Goal: Transaction & Acquisition: Purchase product/service

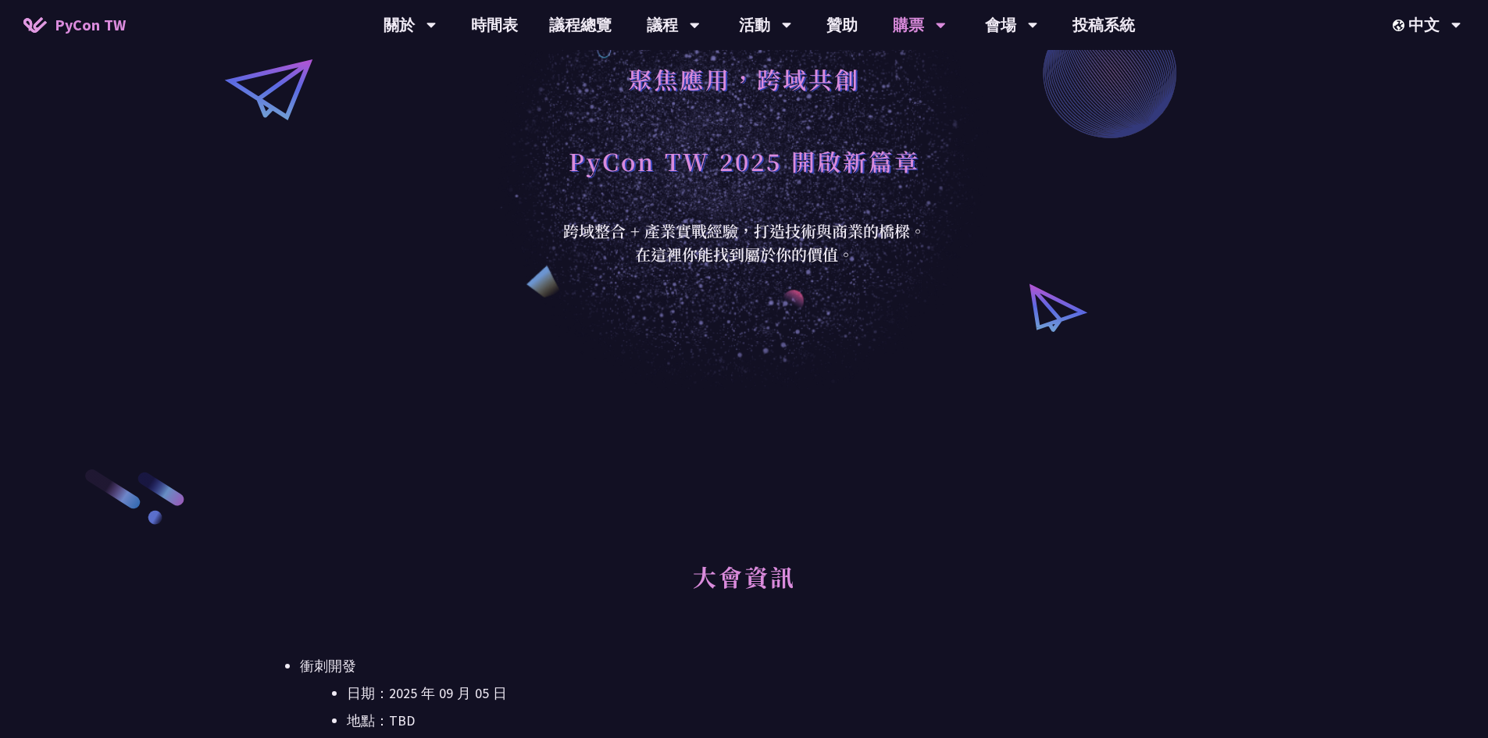
scroll to position [130, 0]
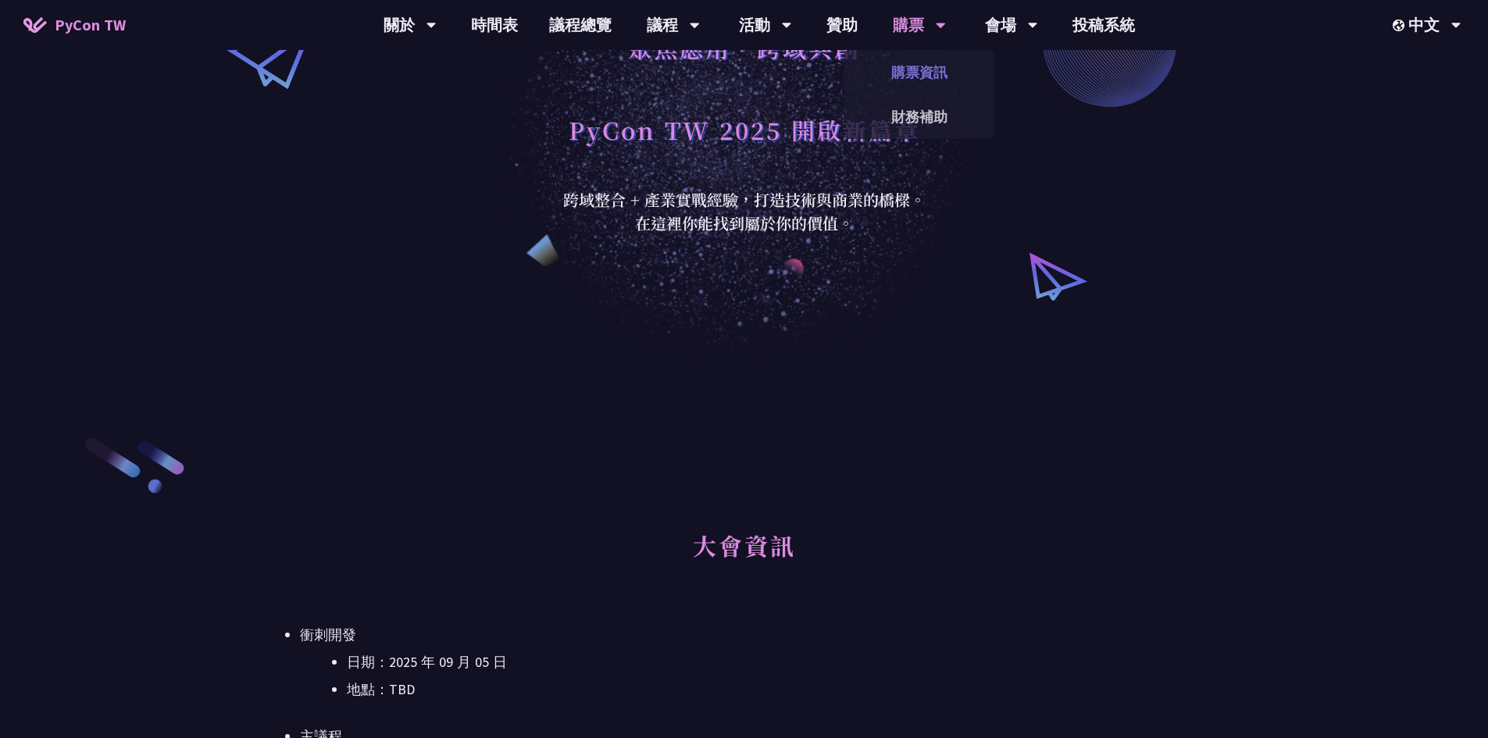
click at [930, 59] on link "購票資訊" at bounding box center [919, 72] width 150 height 37
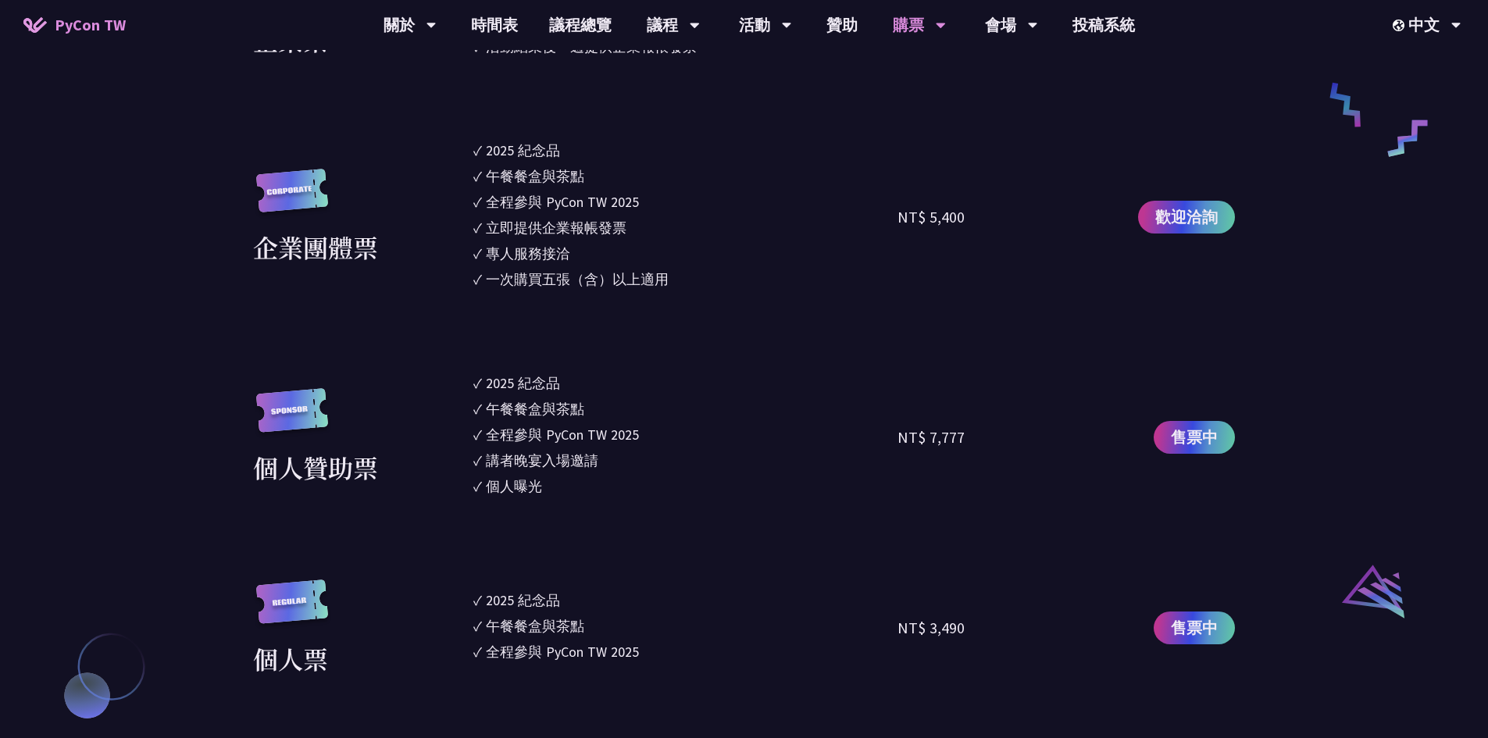
scroll to position [1431, 0]
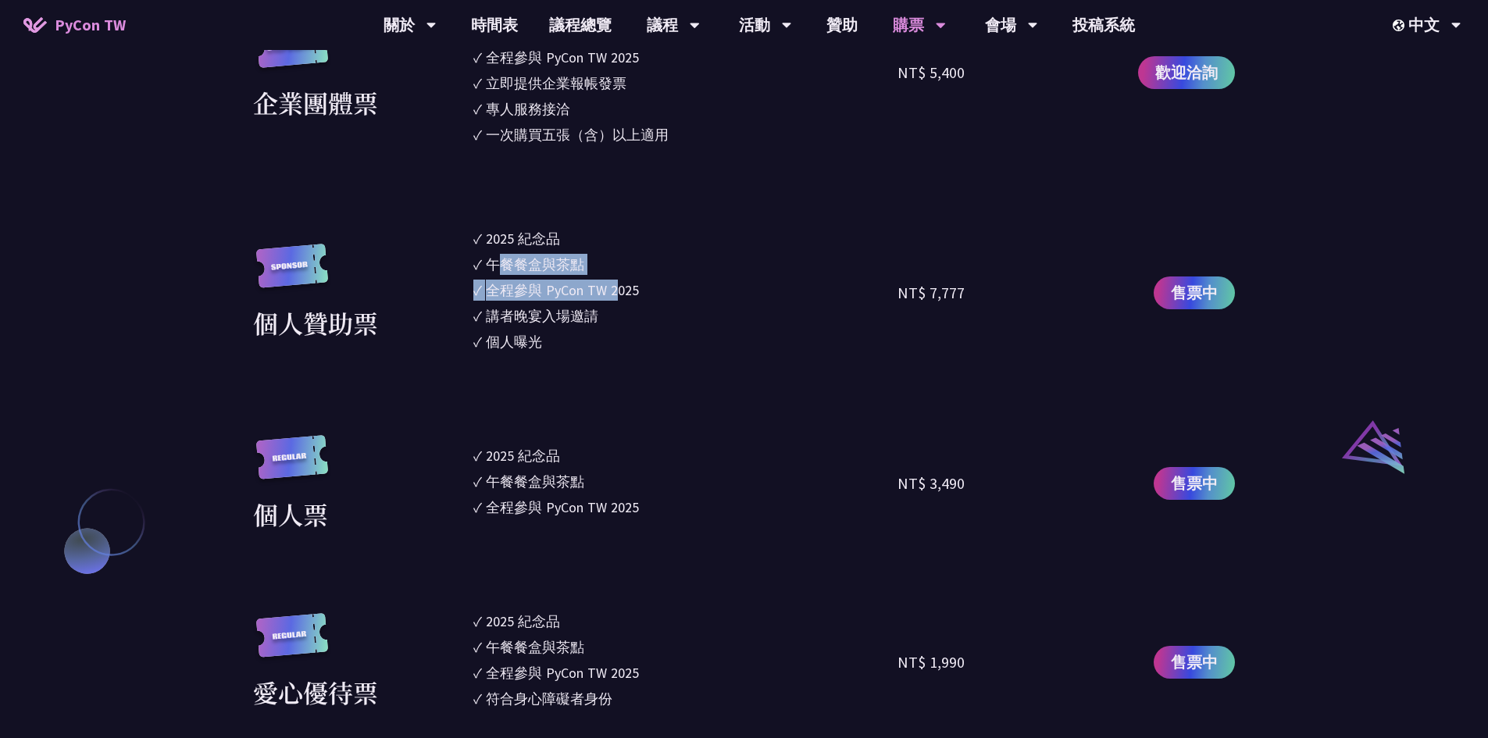
drag, startPoint x: 504, startPoint y: 270, endPoint x: 615, endPoint y: 291, distance: 112.9
click at [615, 291] on ul "✓ 2025 [PERSON_NAME]✓ 午餐餐盒與茶點 ✓ 全程參與 PyCon TW 2025 ✓ 講者晚宴入場邀請 ✓ 個人曝光" at bounding box center [685, 292] width 425 height 129
drag, startPoint x: 512, startPoint y: 312, endPoint x: 552, endPoint y: 340, distance: 49.0
click at [552, 340] on ul "✓ 2025 [PERSON_NAME]✓ 午餐餐盒與茶點 ✓ 全程參與 PyCon TW 2025 ✓ 講者晚宴入場邀請 ✓ 個人曝光" at bounding box center [685, 292] width 425 height 129
click at [554, 362] on section "企業票 ✓ 2025 紀念品 ✓ 午餐餐盒與茶點 ✓ 全程參與 PyCon TW 2025 ✓ 活動結束後一週提供企業報帳發票 NT$ 6,000 售票中 企…" at bounding box center [744, 351] width 982 height 1075
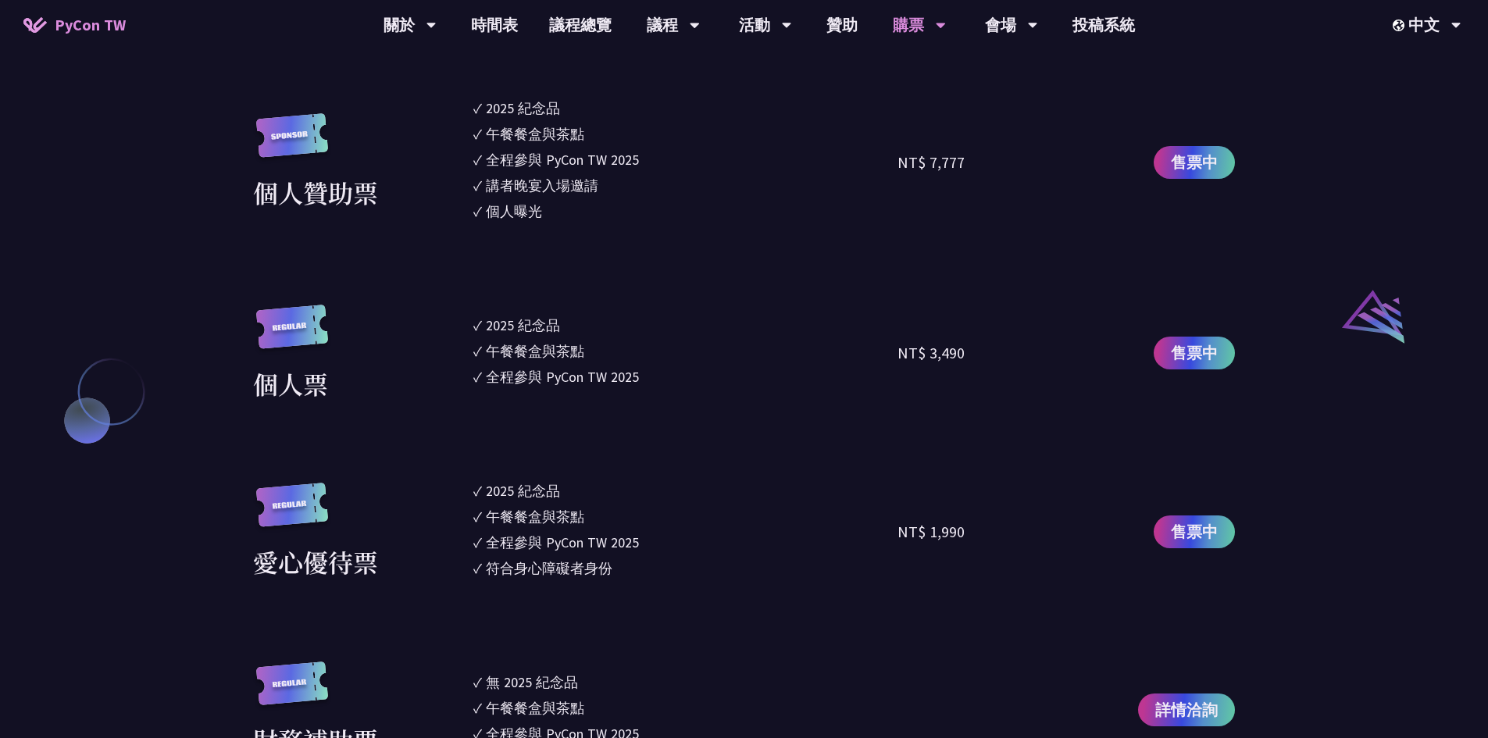
scroll to position [1692, 0]
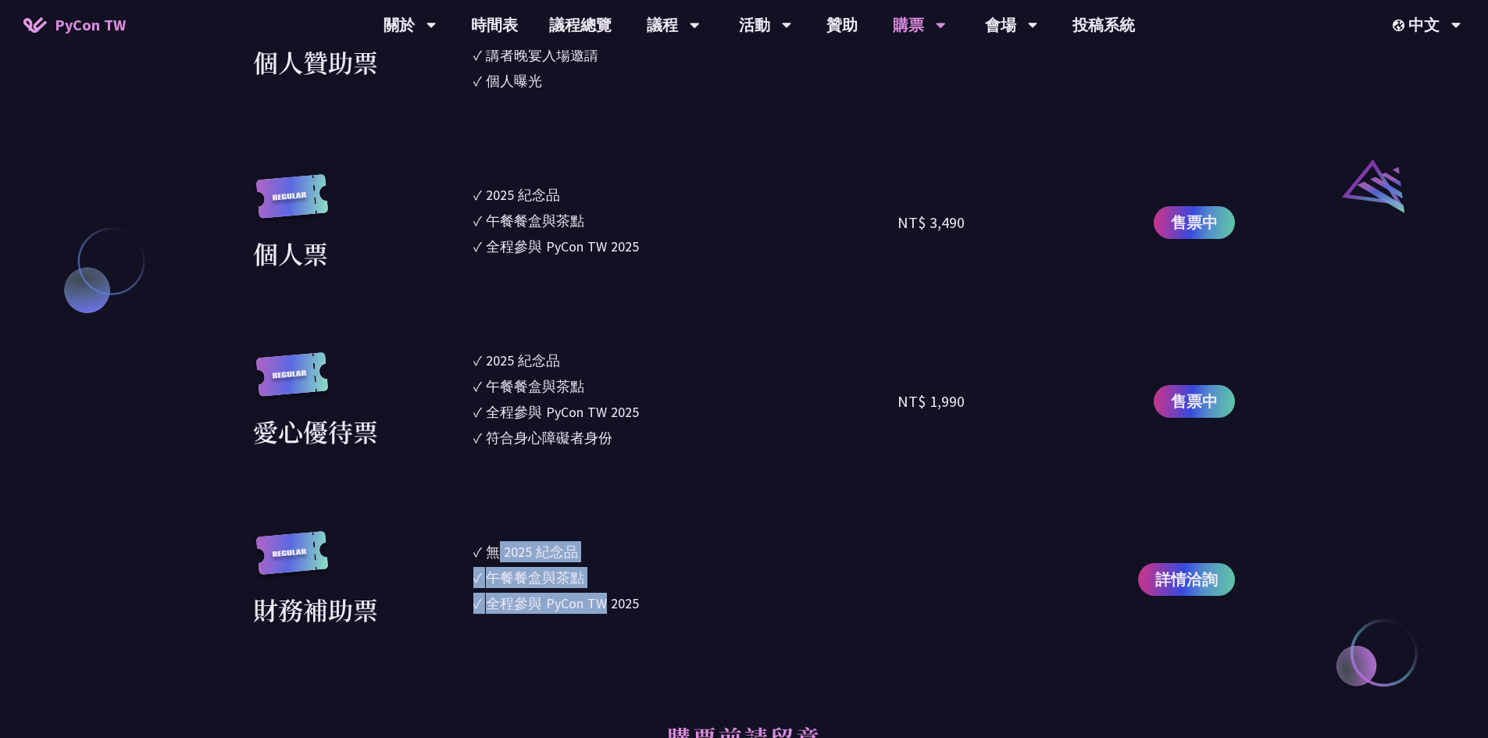
drag, startPoint x: 523, startPoint y: 550, endPoint x: 604, endPoint y: 612, distance: 101.9
click at [604, 611] on ul "✓ 無 2025 [PERSON_NAME]✓ 午餐餐盒與茶點 ✓ 全程參與 PyCon TW 2025" at bounding box center [685, 580] width 425 height 98
click at [672, 597] on li "✓ 全程參與 PyCon TW 2025" at bounding box center [685, 603] width 425 height 21
click at [507, 201] on div "2025 紀念品" at bounding box center [523, 194] width 74 height 21
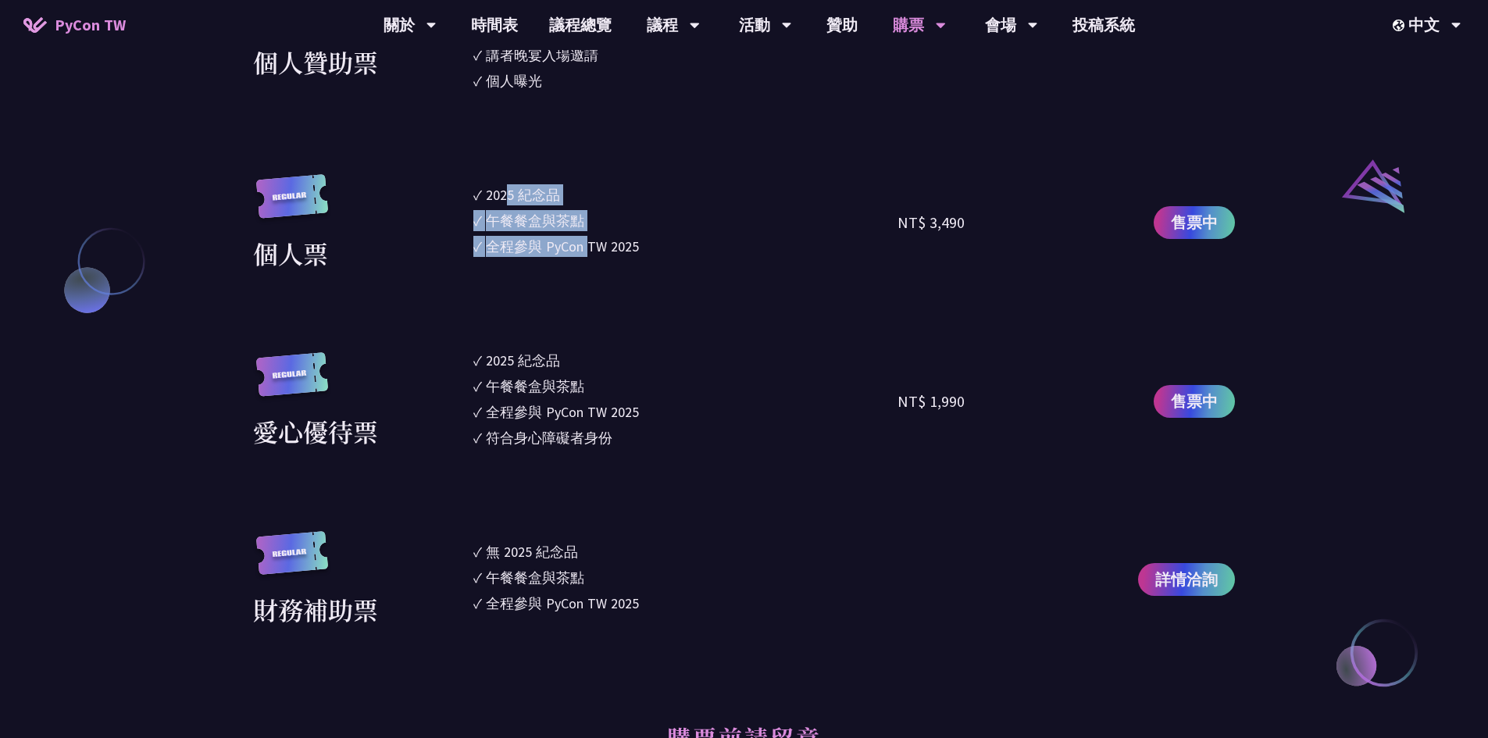
drag, startPoint x: 510, startPoint y: 198, endPoint x: 590, endPoint y: 244, distance: 92.4
click at [590, 244] on ul "✓ 2025 紀念品 ✓ 午餐餐盒與茶點 ✓ 全程參與 PyCon TW 2025" at bounding box center [685, 223] width 425 height 98
click at [590, 245] on div "全程參與 PyCon TW 2025" at bounding box center [562, 246] width 153 height 21
click at [300, 205] on img at bounding box center [292, 204] width 78 height 60
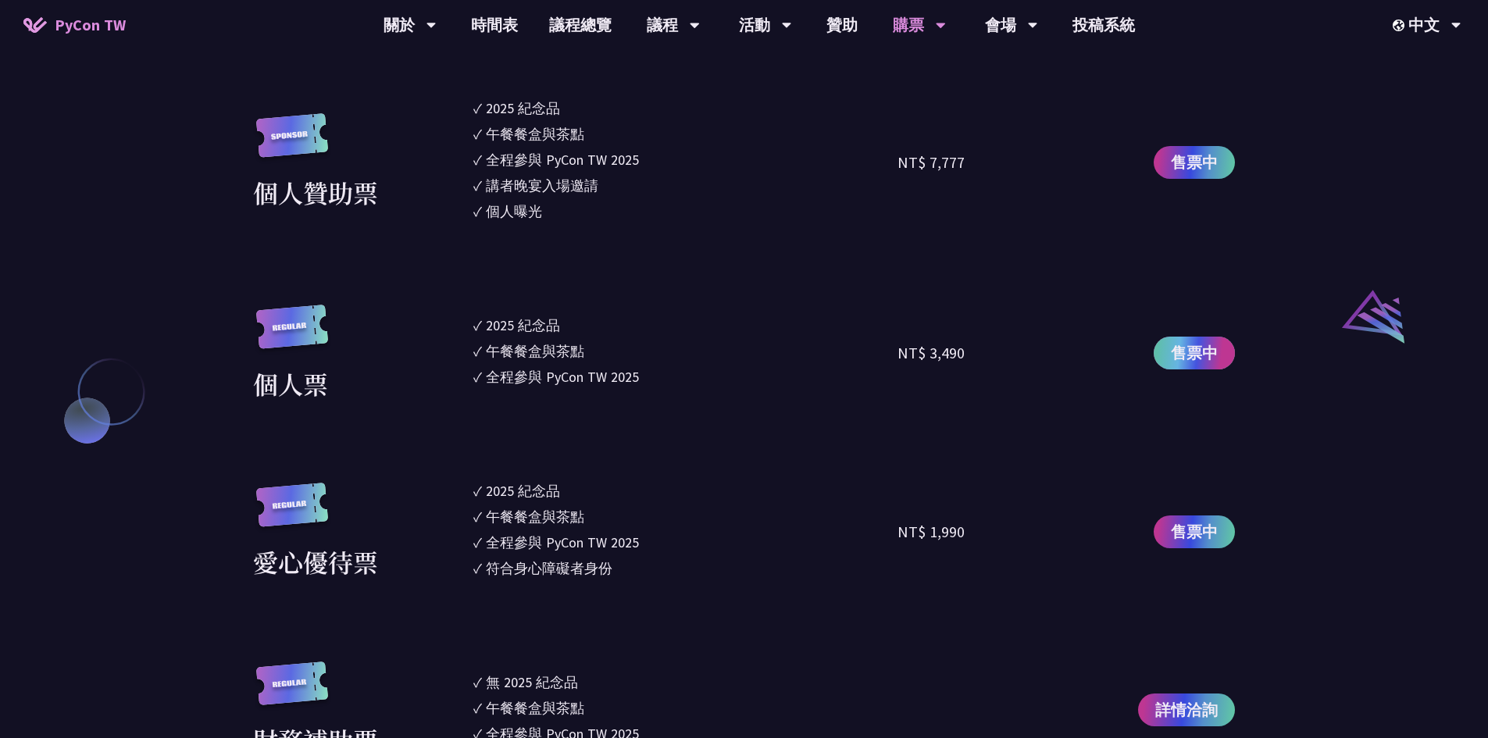
click at [1210, 348] on span "售票中" at bounding box center [1194, 352] width 47 height 23
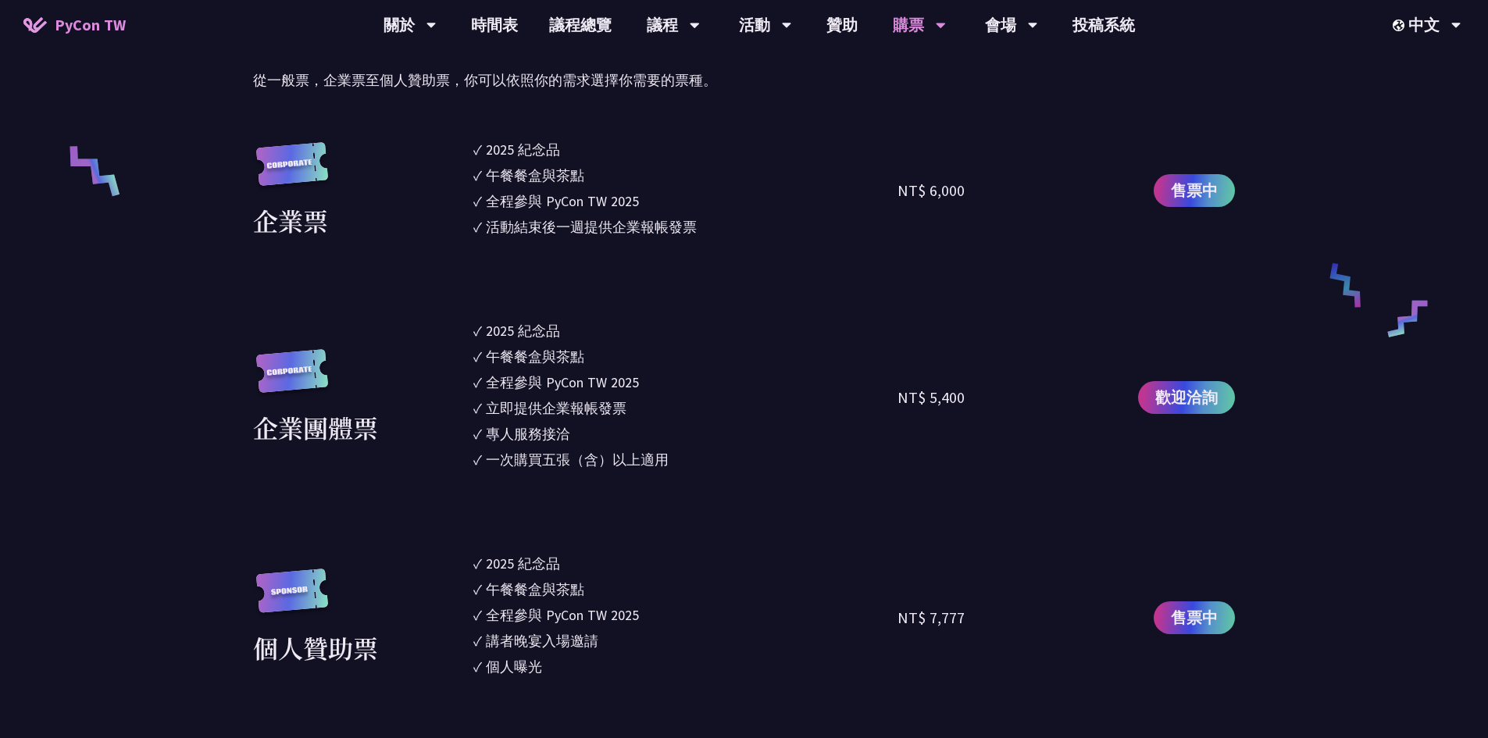
scroll to position [0, 0]
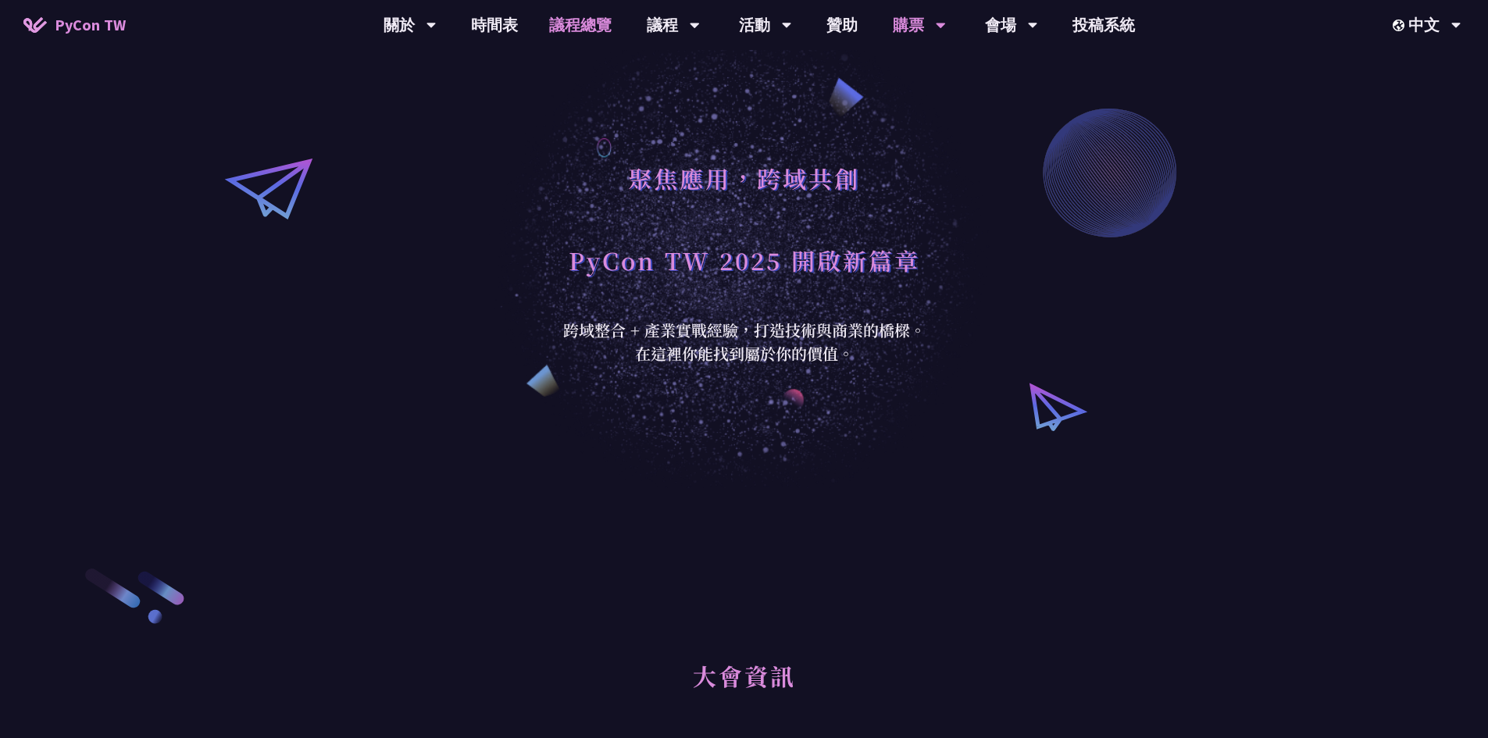
click at [584, 24] on link "議程總覽" at bounding box center [580, 25] width 94 height 50
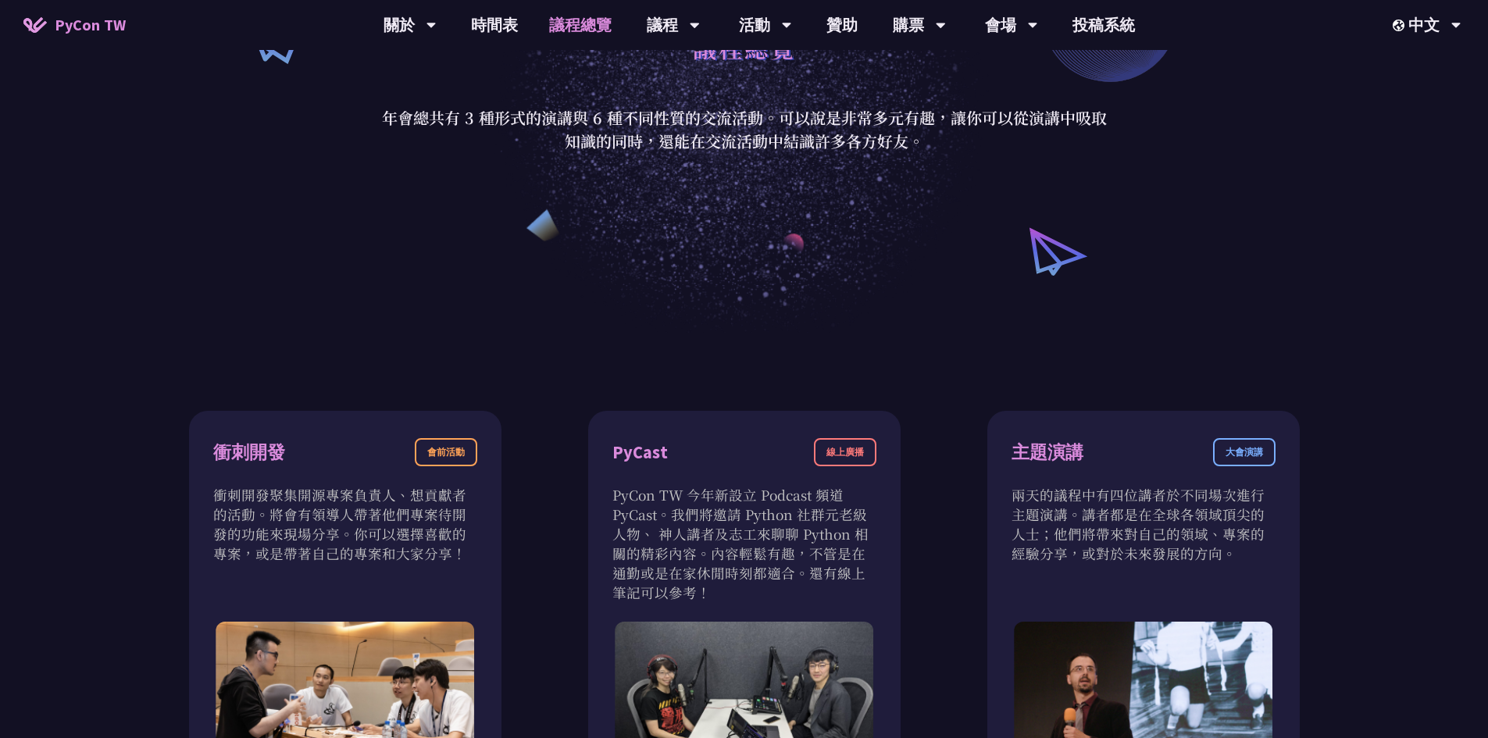
scroll to position [521, 0]
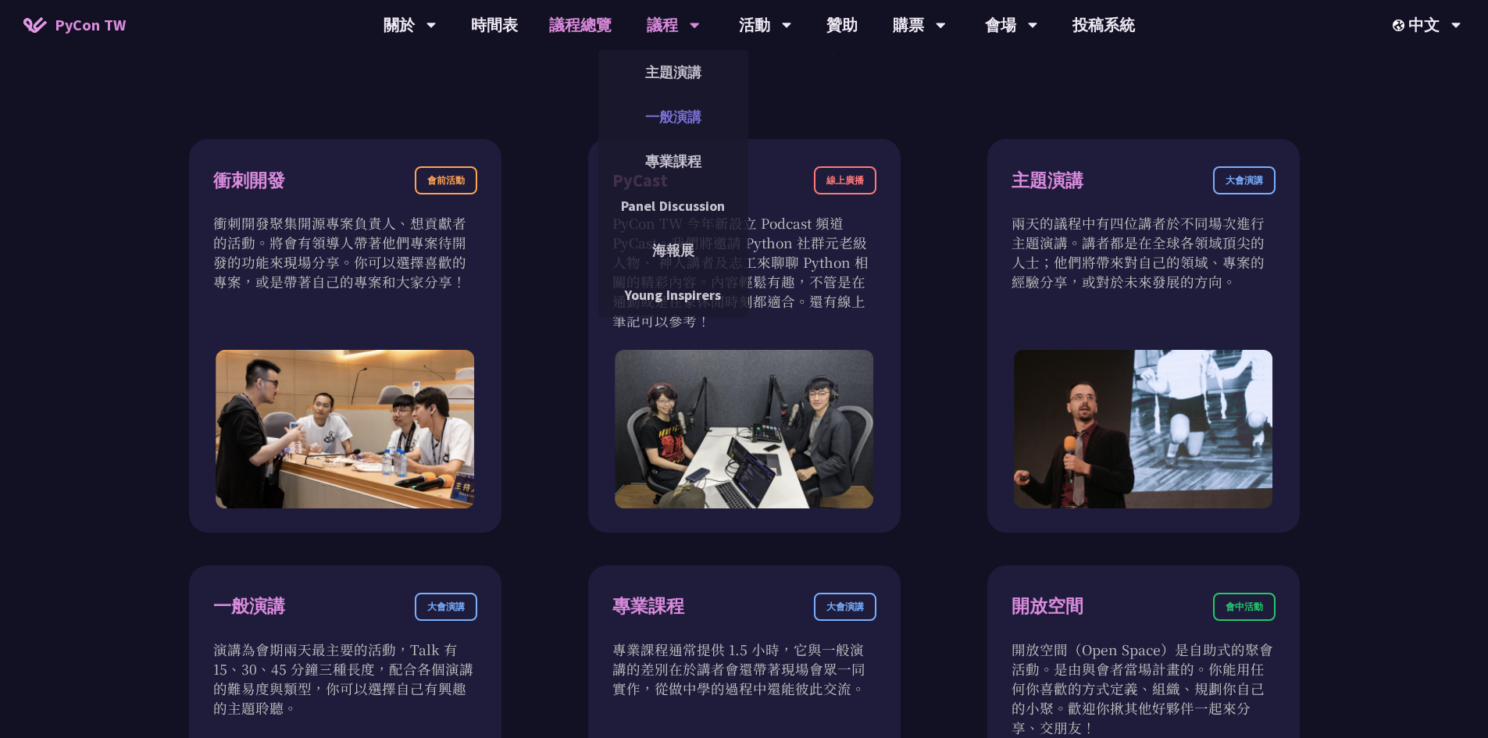
click at [685, 119] on link "一般演講" at bounding box center [673, 116] width 150 height 37
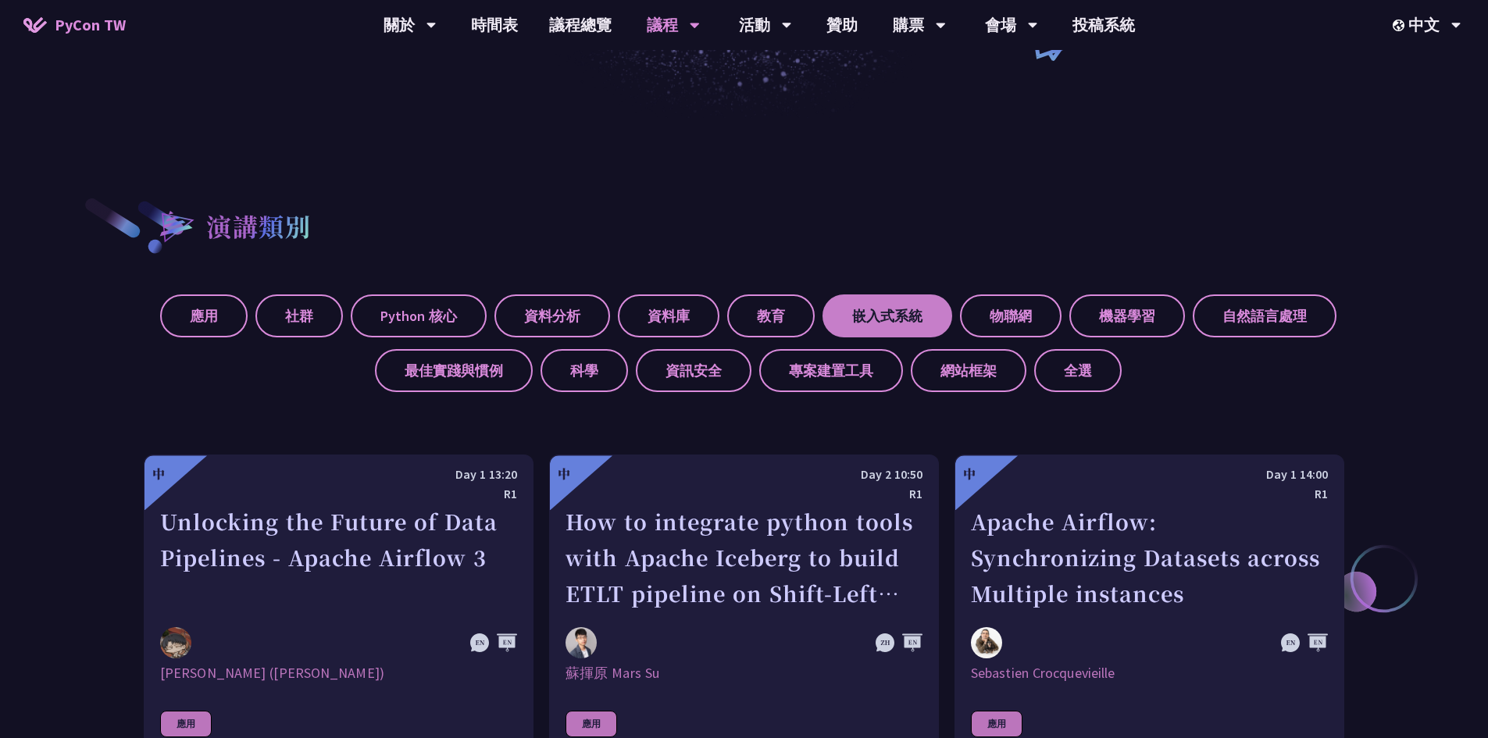
scroll to position [521, 0]
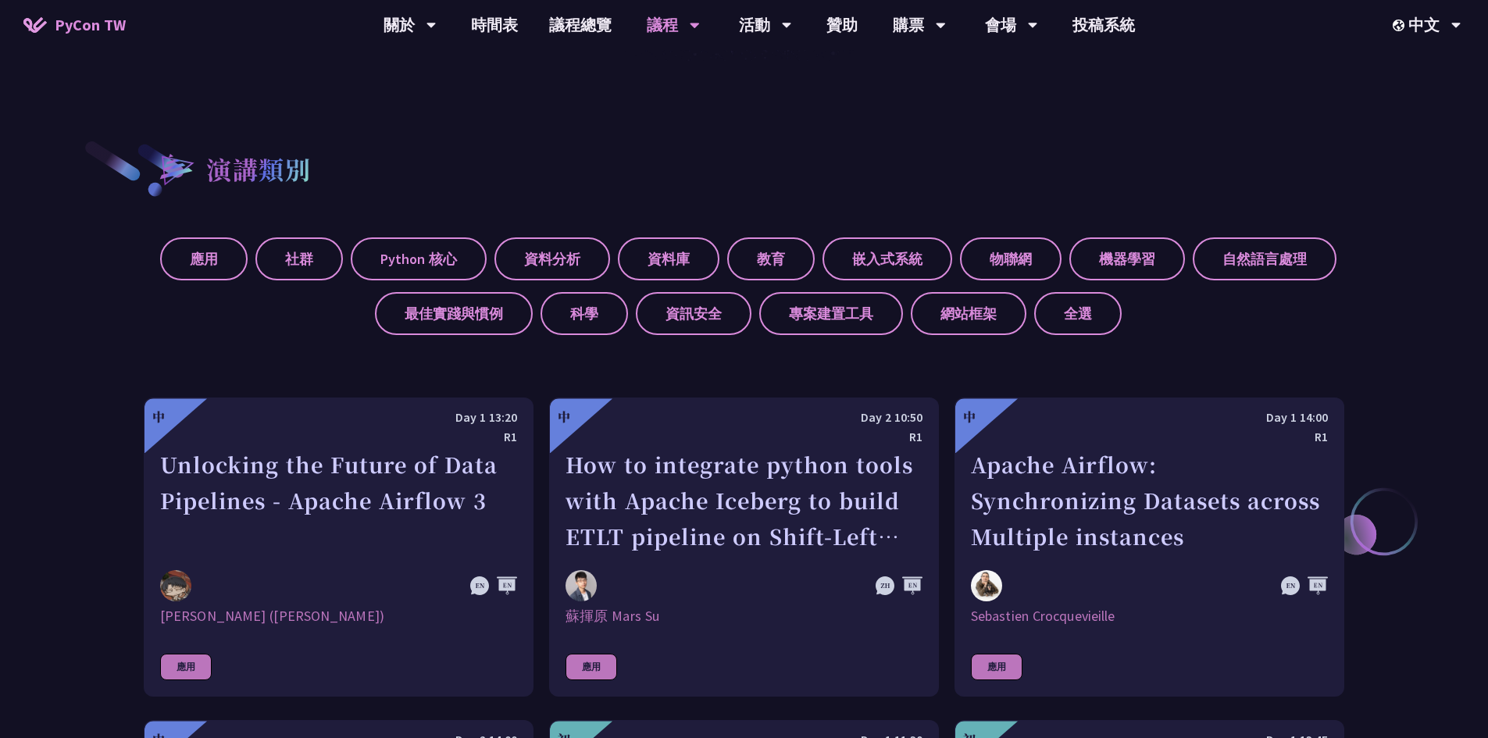
click at [885, 150] on div "演講類別" at bounding box center [744, 168] width 1200 height 59
